Goal: Information Seeking & Learning: Learn about a topic

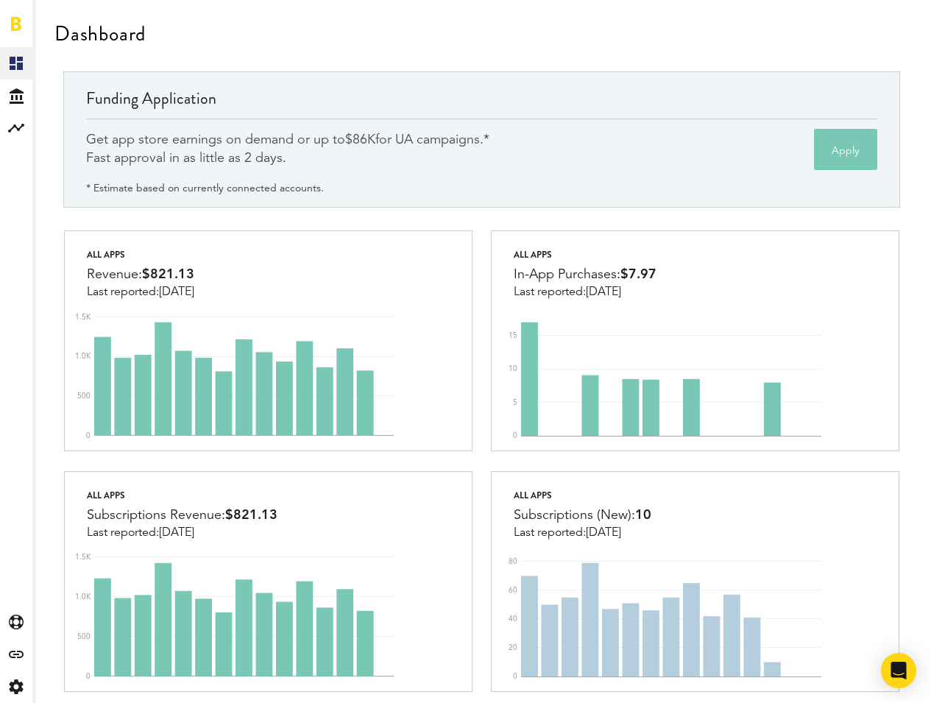
click at [375, 135] on span "$86K" at bounding box center [360, 139] width 30 height 13
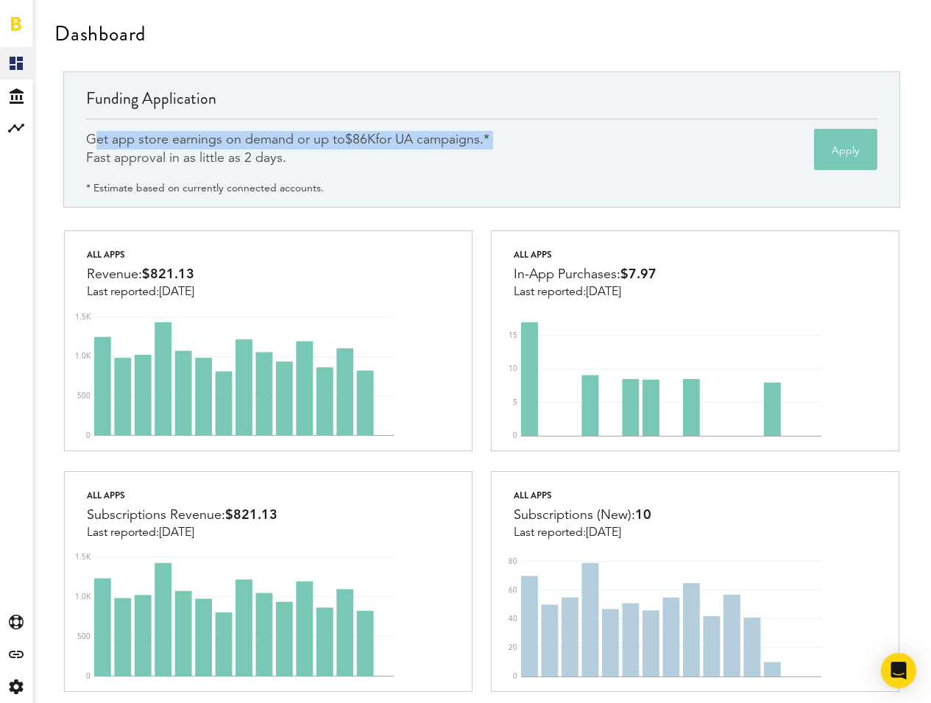
click at [375, 135] on span "$86K" at bounding box center [360, 139] width 30 height 13
click at [467, 137] on div "Get app store earnings on demand or up to $86K for UA campaigns.* Fast approval…" at bounding box center [287, 149] width 403 height 37
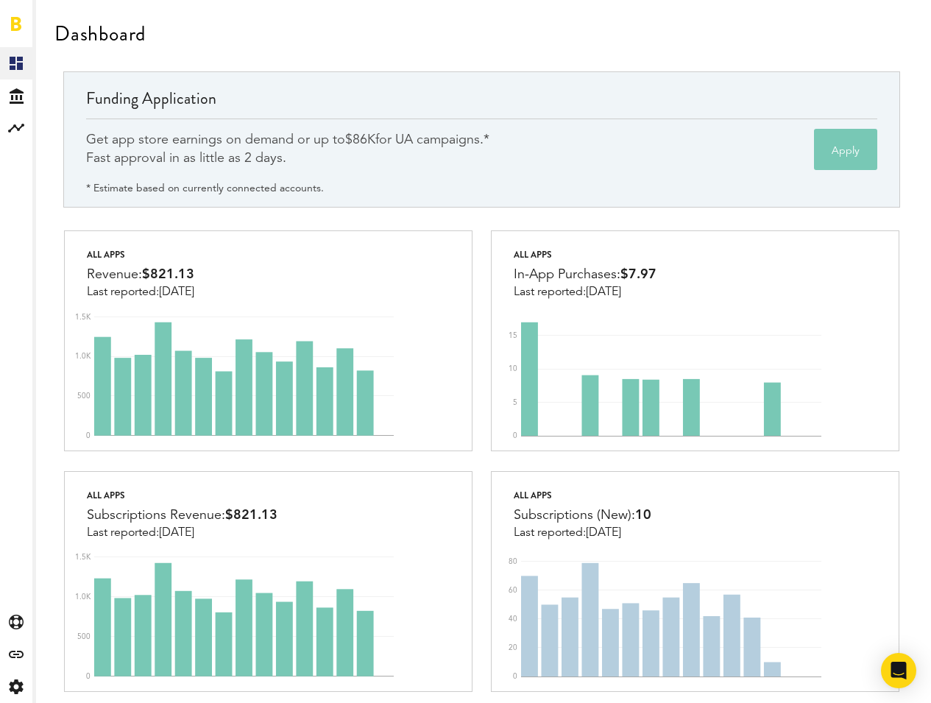
click at [467, 137] on div "Get app store earnings on demand or up to $86K for UA campaigns.* Fast approval…" at bounding box center [287, 149] width 403 height 37
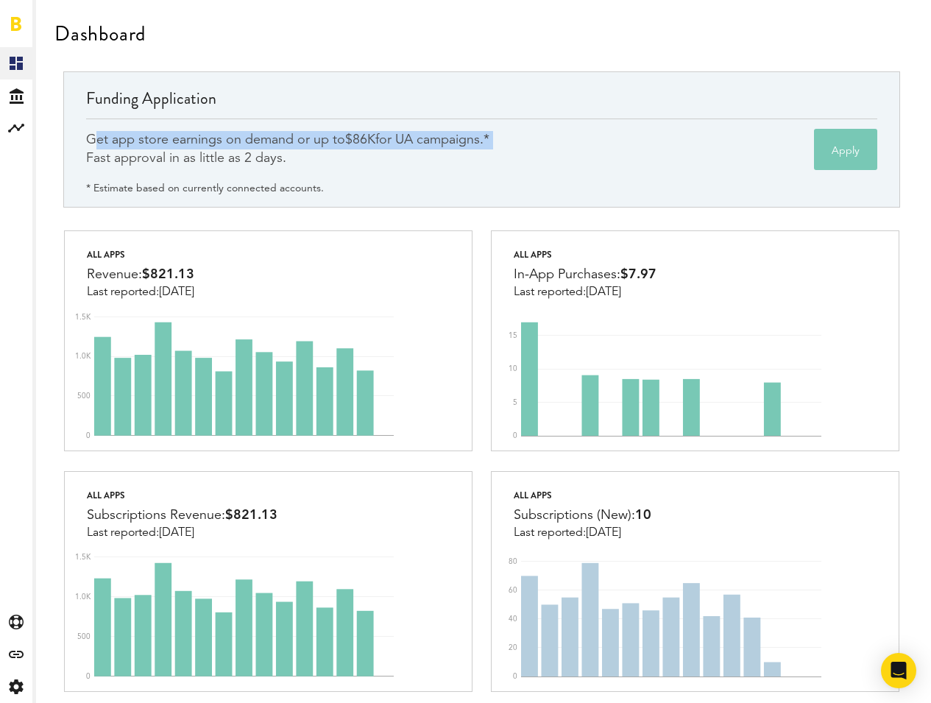
click at [467, 137] on div "Get app store earnings on demand or up to $86K for UA campaigns.* Fast approval…" at bounding box center [287, 149] width 403 height 37
click at [449, 138] on div "Get app store earnings on demand or up to $86K for UA campaigns.* Fast approval…" at bounding box center [287, 149] width 403 height 37
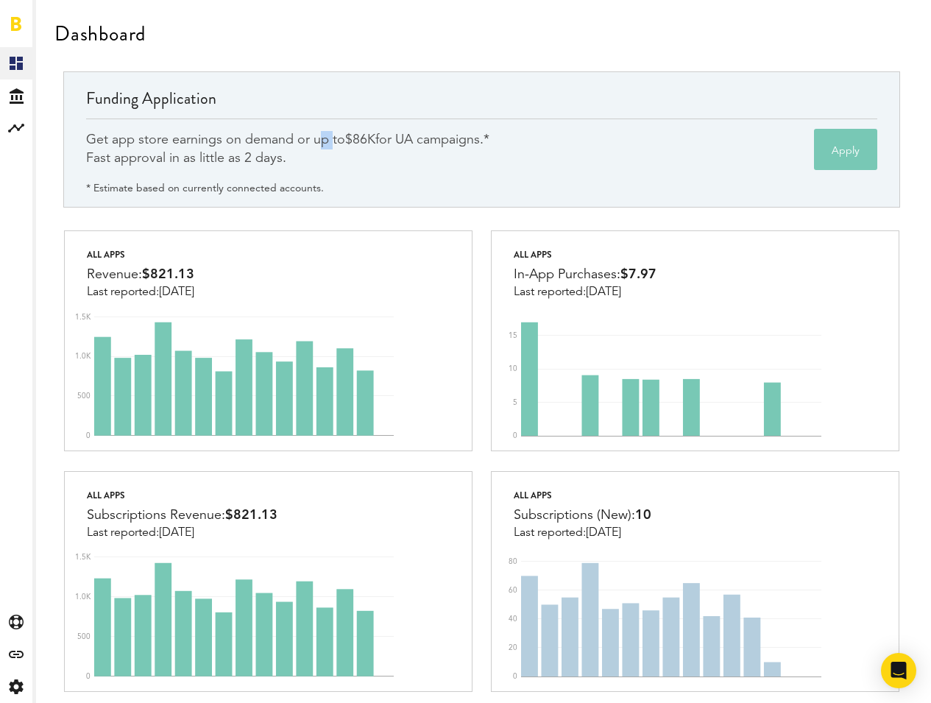
click at [449, 138] on div "Get app store earnings on demand or up to $86K for UA campaigns.* Fast approval…" at bounding box center [287, 149] width 403 height 37
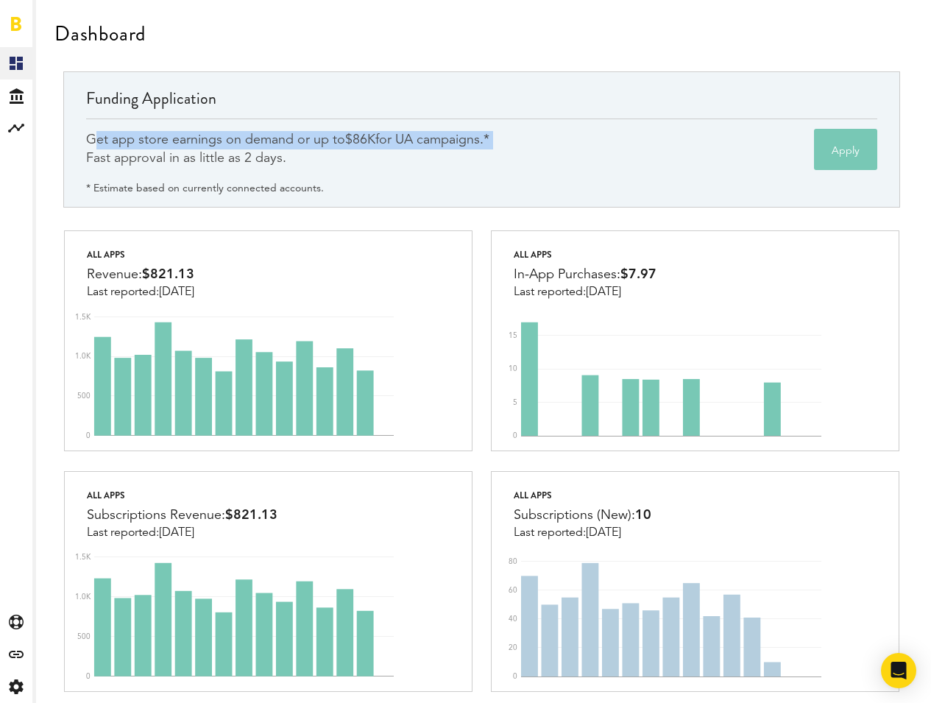
click at [449, 138] on div "Get app store earnings on demand or up to $86K for UA campaigns.* Fast approval…" at bounding box center [287, 149] width 403 height 37
click at [430, 141] on div "Get app store earnings on demand or up to $86K for UA campaigns.* Fast approval…" at bounding box center [287, 149] width 403 height 37
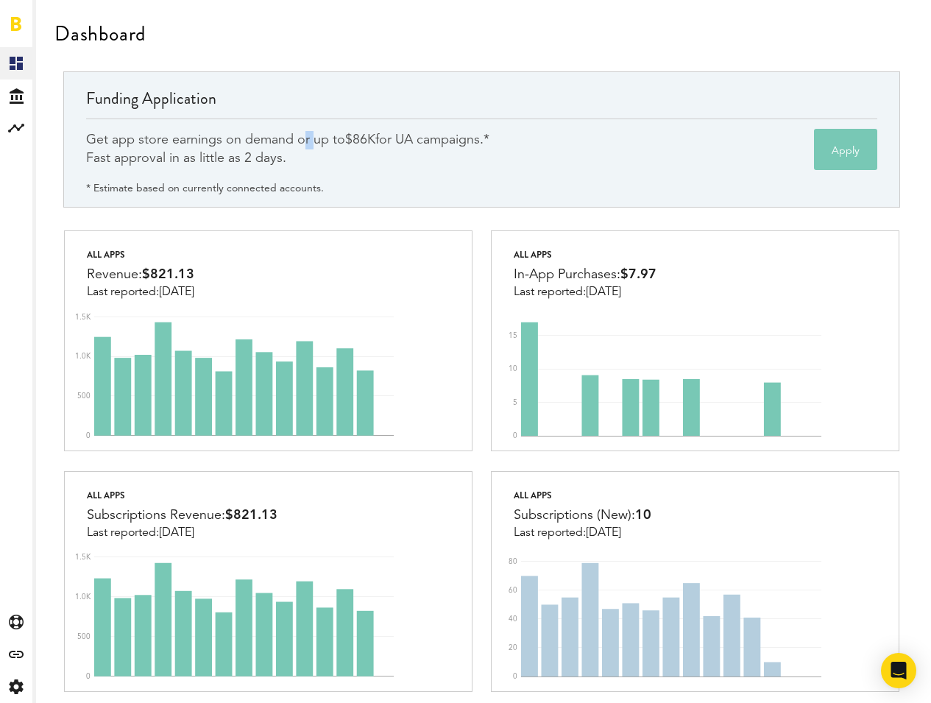
click at [430, 141] on div "Get app store earnings on demand or up to $86K for UA campaigns.* Fast approval…" at bounding box center [287, 149] width 403 height 37
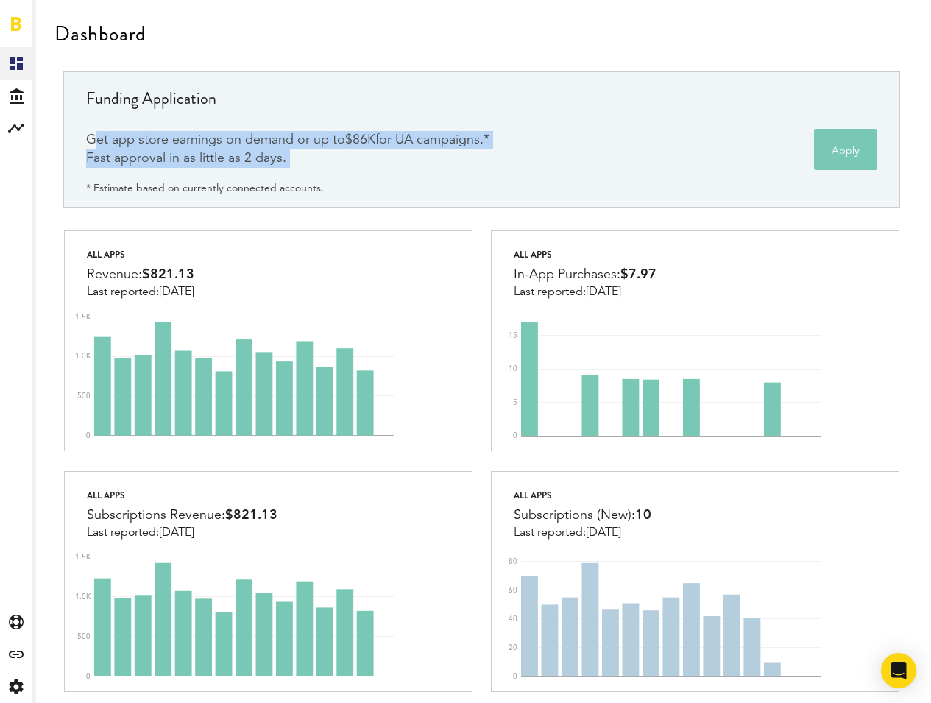
drag, startPoint x: 430, startPoint y: 141, endPoint x: 436, endPoint y: 155, distance: 15.9
click at [436, 155] on div "Get app store earnings on demand or up to $86K for UA campaigns.* Fast approval…" at bounding box center [287, 149] width 403 height 37
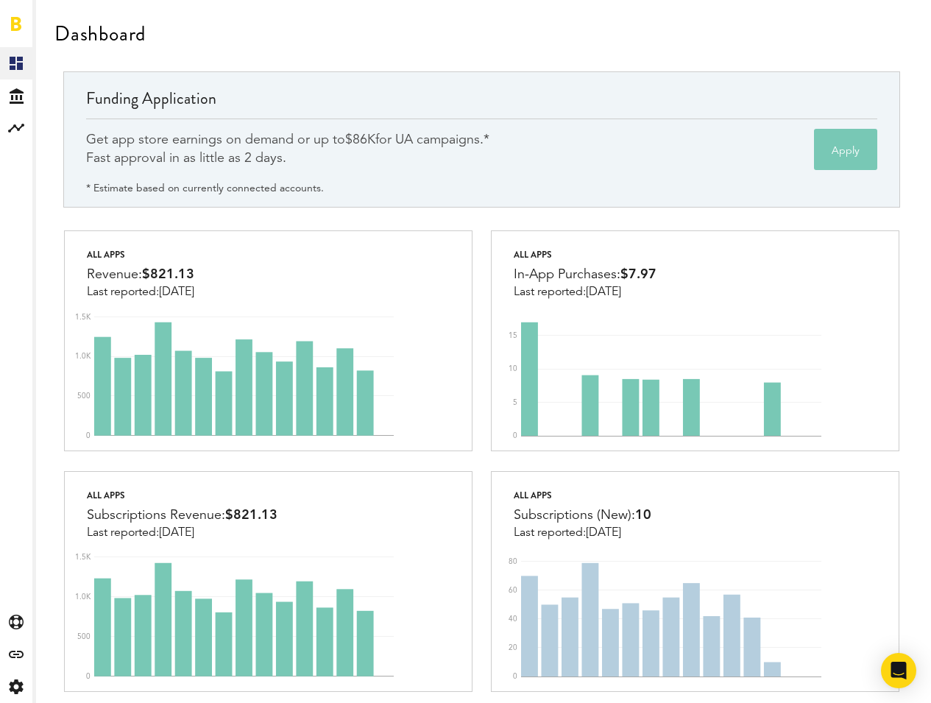
click at [436, 155] on div "Get app store earnings on demand or up to $86K for UA campaigns.* Fast approval…" at bounding box center [287, 149] width 403 height 37
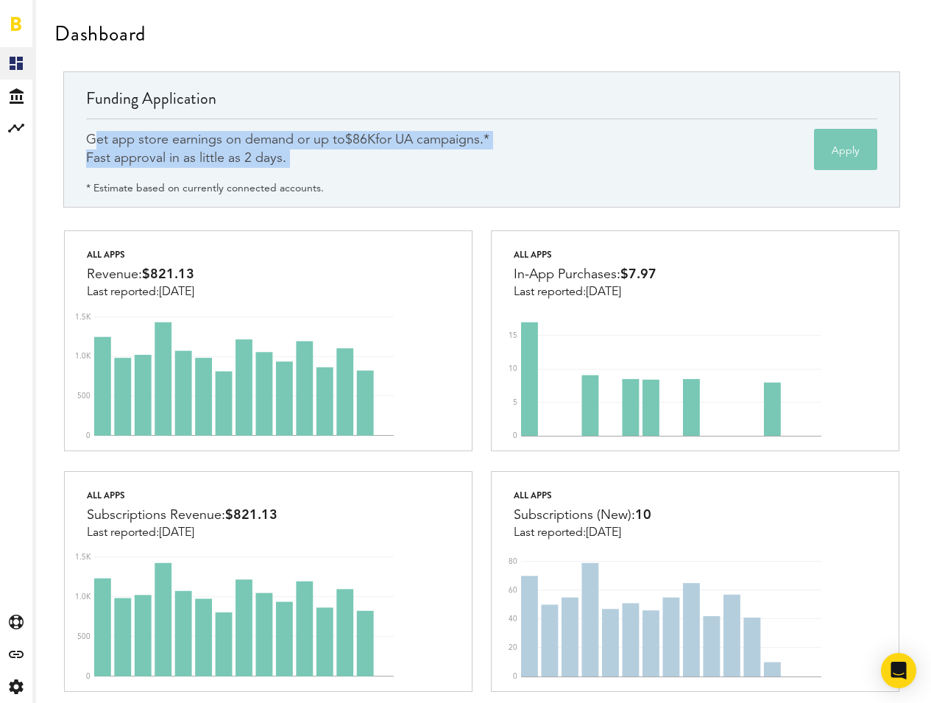
drag, startPoint x: 436, startPoint y: 155, endPoint x: 434, endPoint y: 139, distance: 16.3
click at [434, 139] on div "Get app store earnings on demand or up to $86K for UA campaigns.* Fast approval…" at bounding box center [287, 149] width 403 height 37
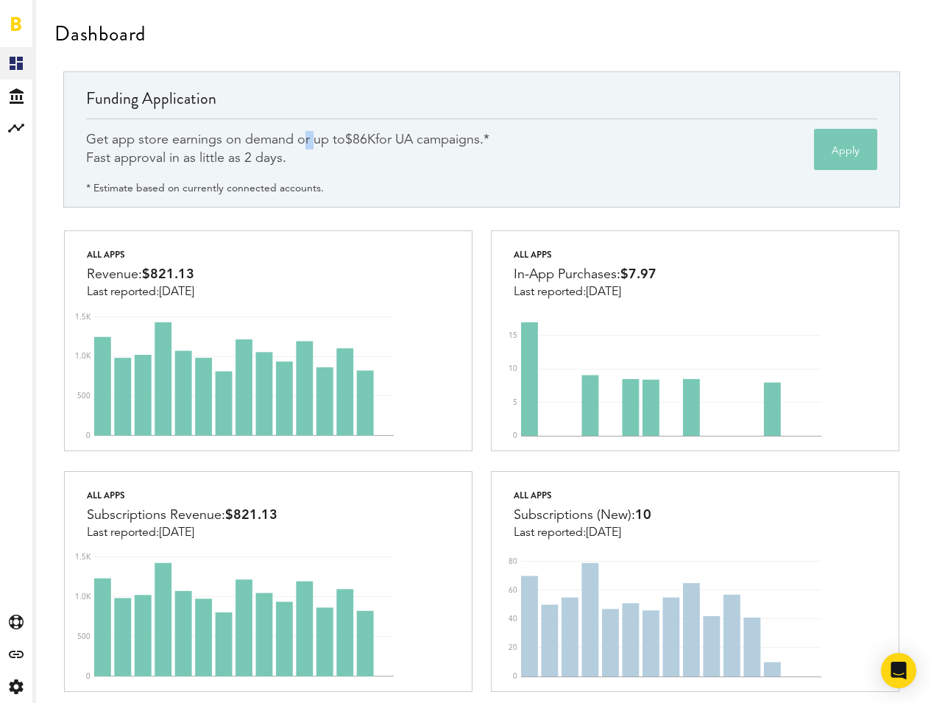
click at [434, 139] on div "Get app store earnings on demand or up to $86K for UA campaigns.* Fast approval…" at bounding box center [287, 149] width 403 height 37
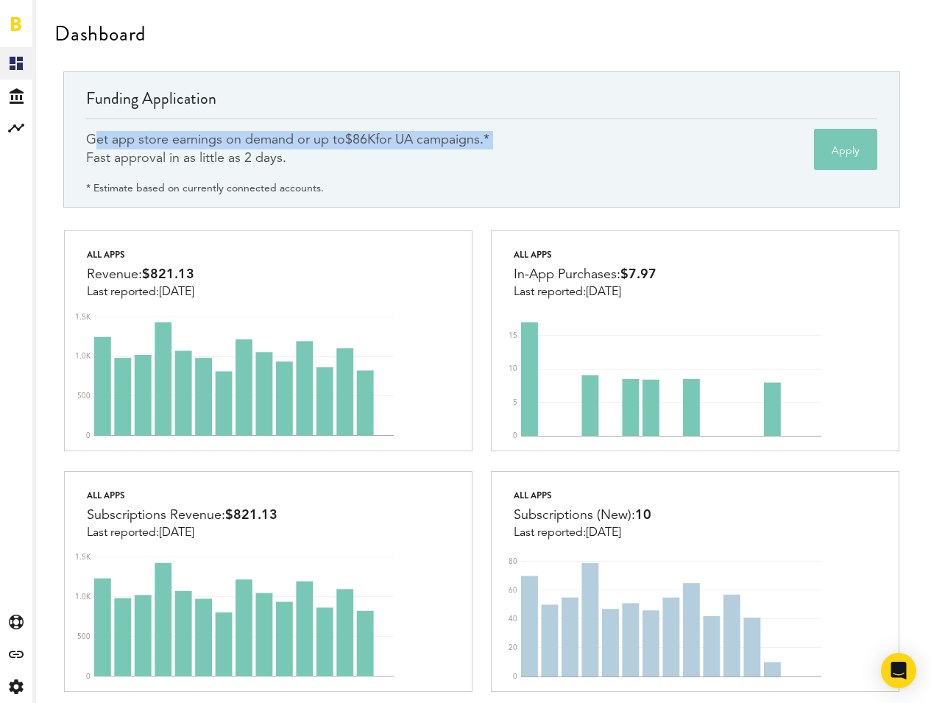
click at [434, 139] on div "Get app store earnings on demand or up to $86K for UA campaigns.* Fast approval…" at bounding box center [287, 149] width 403 height 37
click at [425, 139] on div "Get app store earnings on demand or up to $86K for UA campaigns.* Fast approval…" at bounding box center [287, 149] width 403 height 37
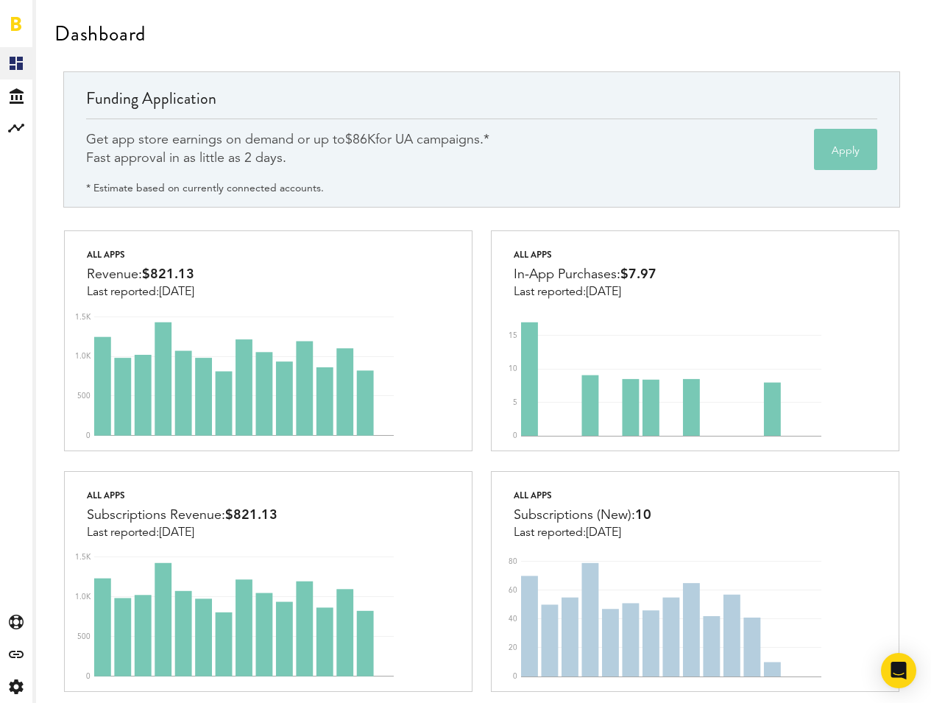
click at [341, 138] on div "Get app store earnings on demand or up to $86K for UA campaigns.* Fast approval…" at bounding box center [287, 149] width 403 height 37
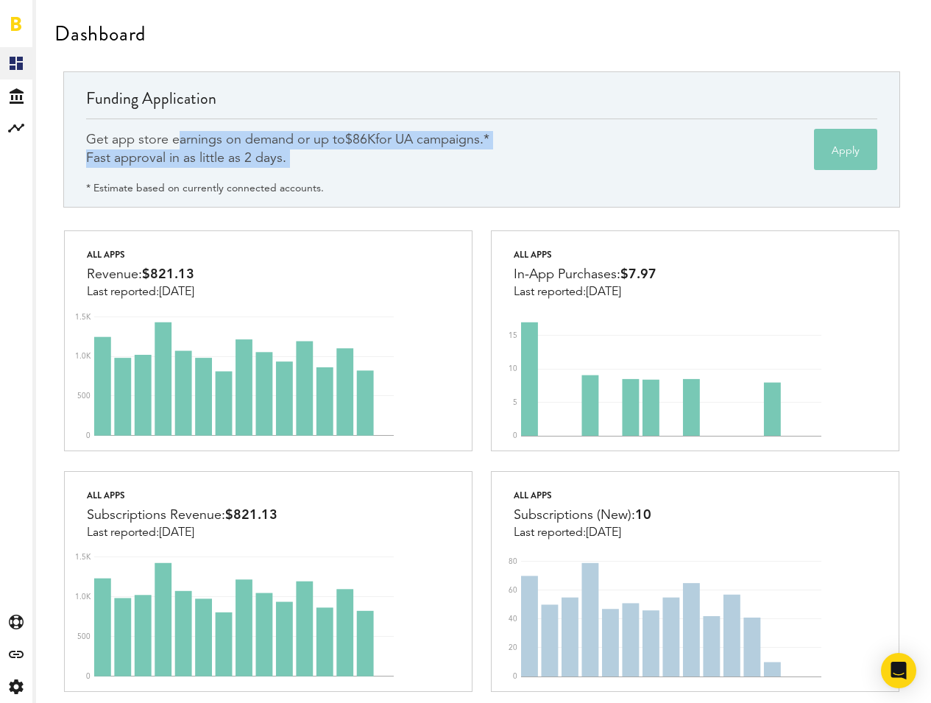
drag, startPoint x: 341, startPoint y: 138, endPoint x: 425, endPoint y: 152, distance: 85.7
click at [425, 152] on div "Get app store earnings on demand or up to $86K for UA campaigns.* Fast approval…" at bounding box center [287, 149] width 403 height 37
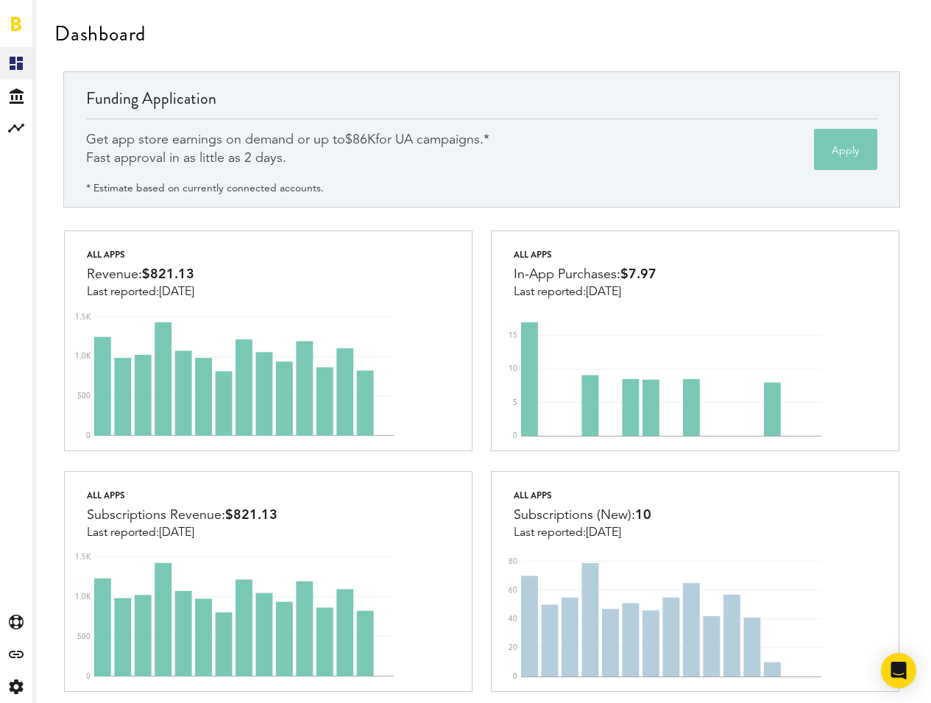
click at [396, 158] on div "Get app store earnings on demand or up to $86K for UA campaigns.* Fast approval…" at bounding box center [287, 149] width 403 height 37
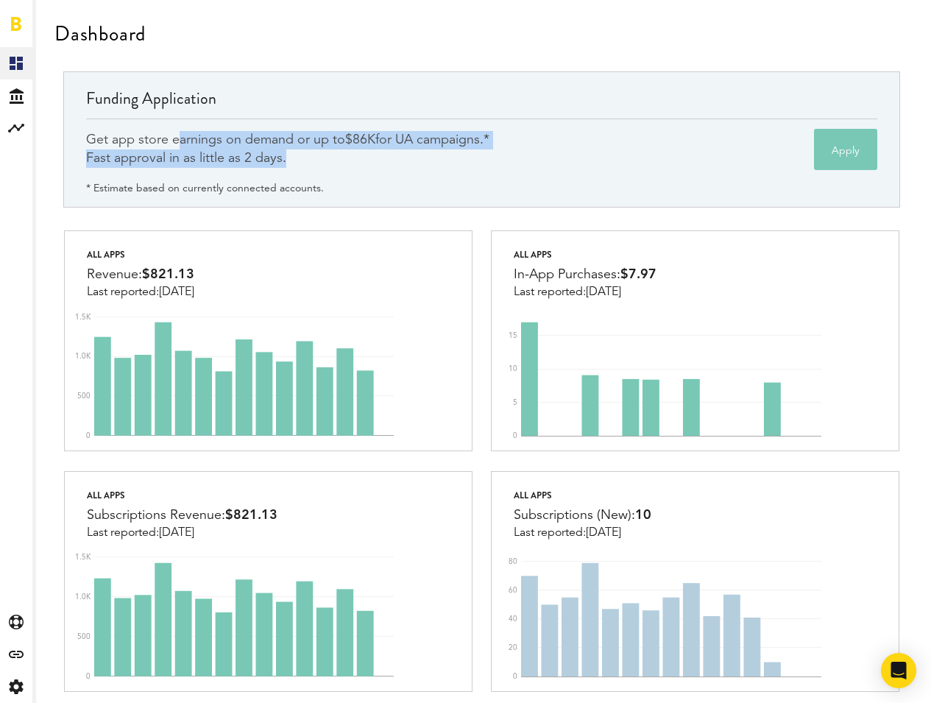
drag, startPoint x: 396, startPoint y: 158, endPoint x: 332, endPoint y: 138, distance: 67.3
click at [332, 138] on div "Get app store earnings on demand or up to $86K for UA campaigns.* Fast approval…" at bounding box center [287, 149] width 403 height 37
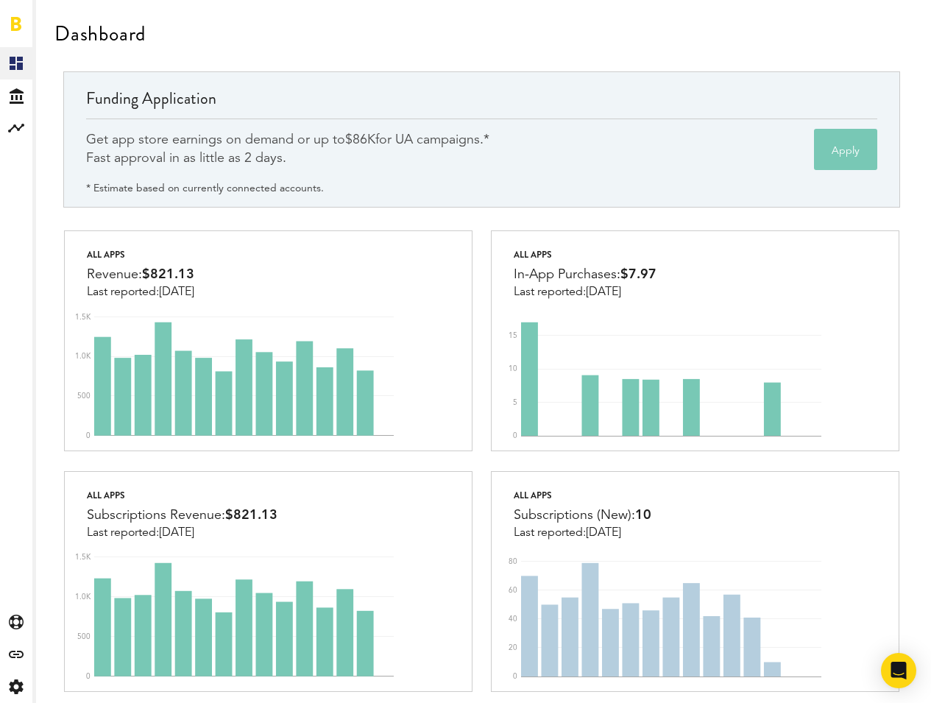
click at [489, 130] on div "Get app store earnings on demand or up to $86K for UA campaigns.* Fast approval…" at bounding box center [287, 144] width 403 height 51
click at [476, 132] on div "Get app store earnings on demand or up to $86K for UA campaigns.* Fast approval…" at bounding box center [287, 149] width 403 height 37
click at [595, 57] on div "Dashboard" at bounding box center [481, 46] width 854 height 49
